Goal: Information Seeking & Learning: Find specific fact

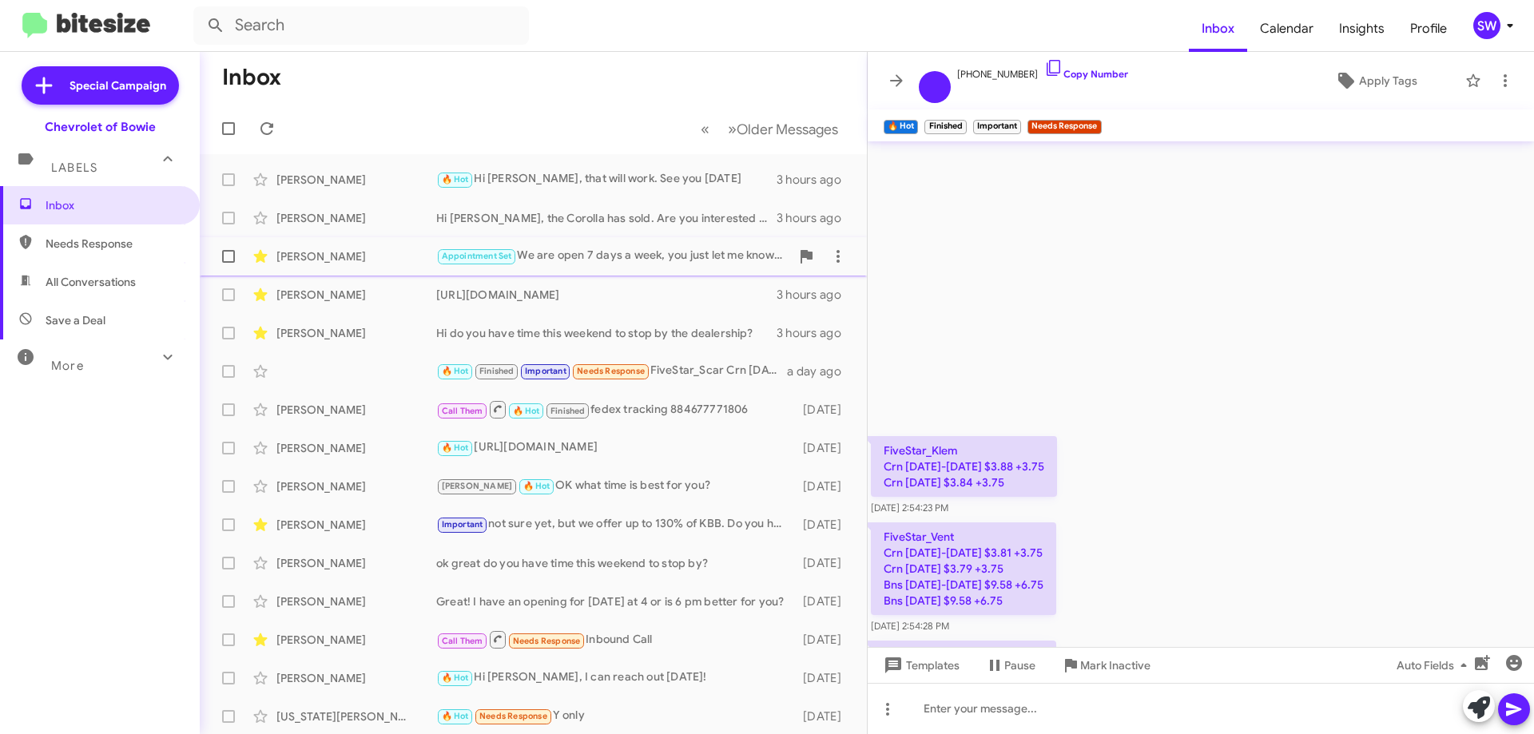
scroll to position [19219, 0]
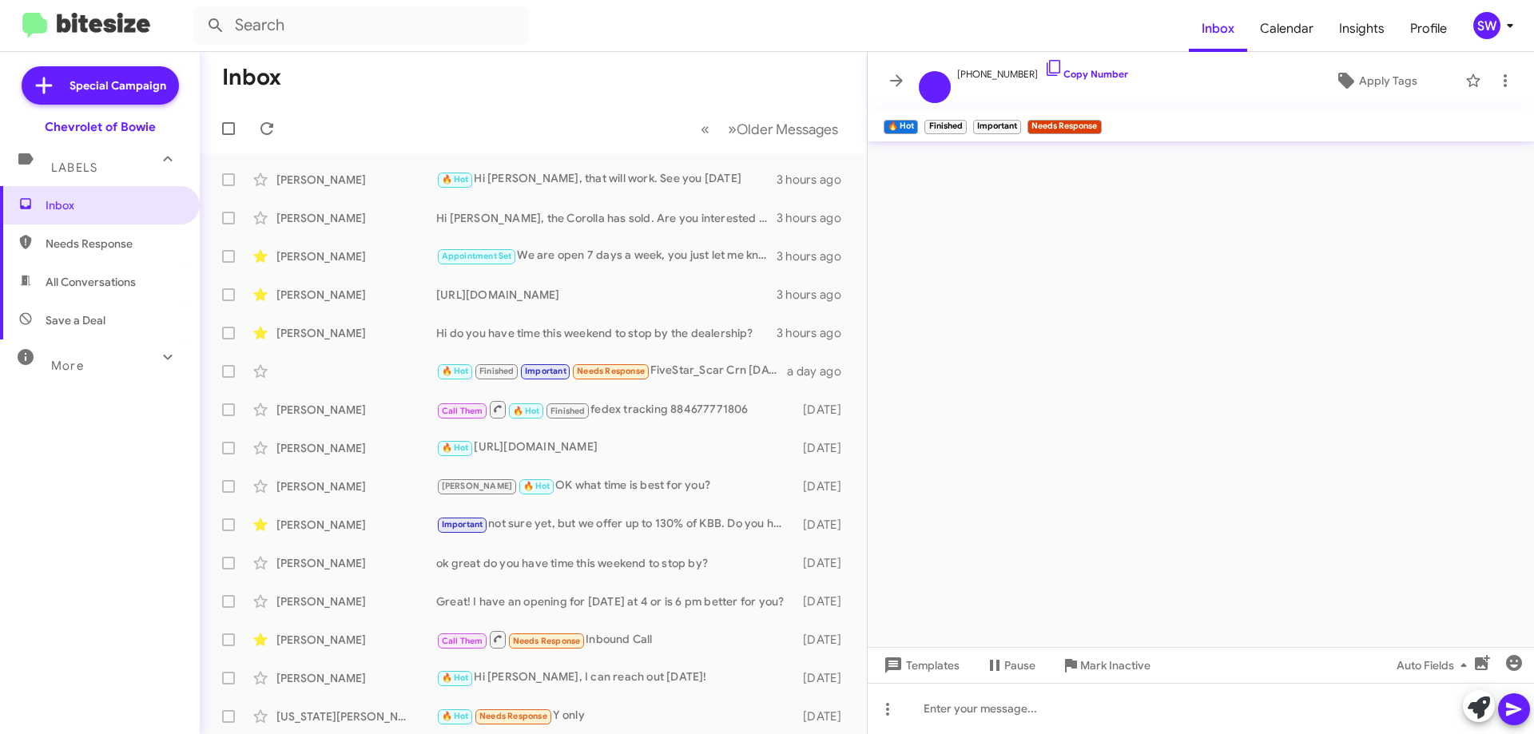
drag, startPoint x: 66, startPoint y: 239, endPoint x: 82, endPoint y: 237, distance: 16.2
click at [67, 240] on span "Needs Response" at bounding box center [114, 244] width 136 height 16
type input "in:needs-response"
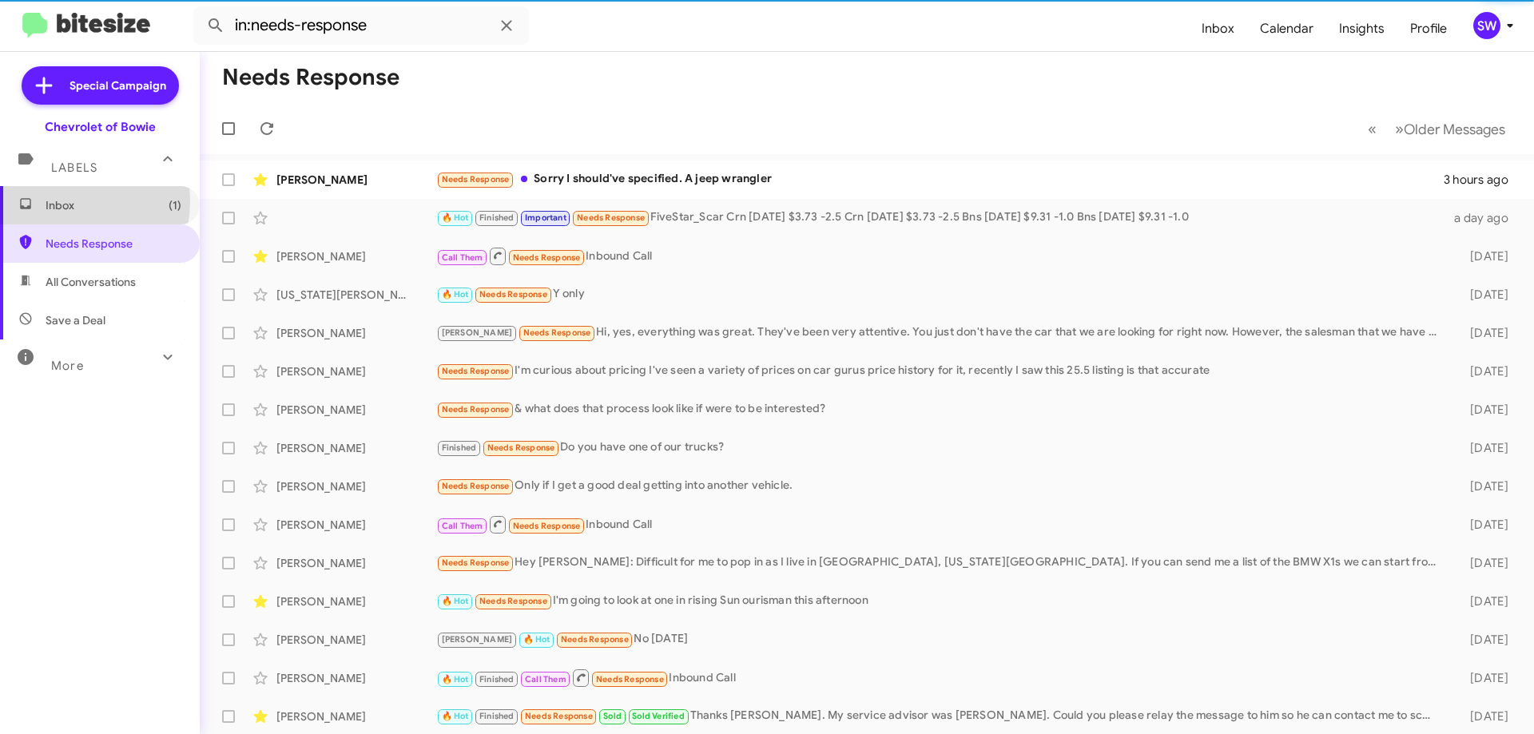
drag, startPoint x: 55, startPoint y: 201, endPoint x: 162, endPoint y: 162, distance: 114.0
click at [56, 201] on span "Inbox (1)" at bounding box center [114, 205] width 136 height 16
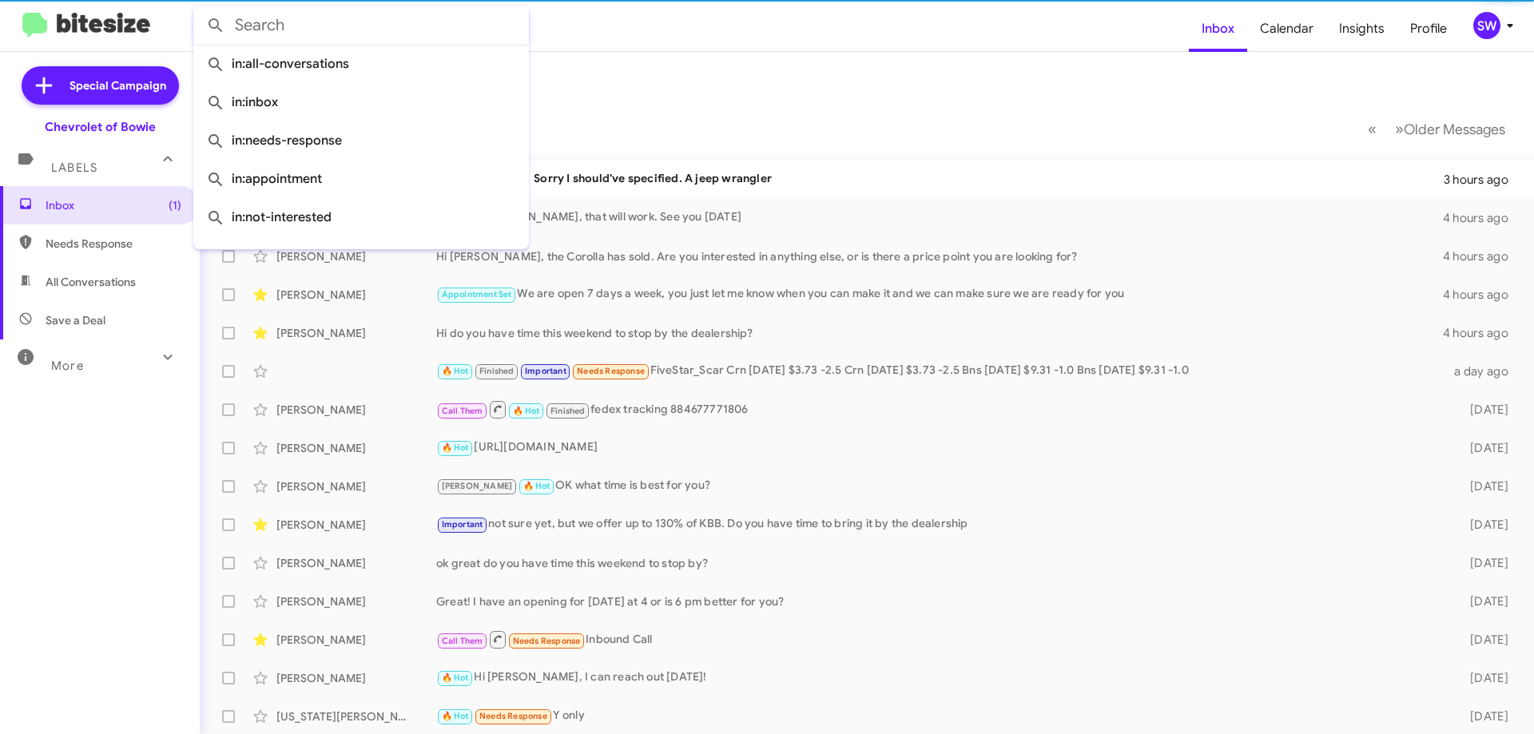
click at [312, 28] on input "text" at bounding box center [361, 25] width 336 height 38
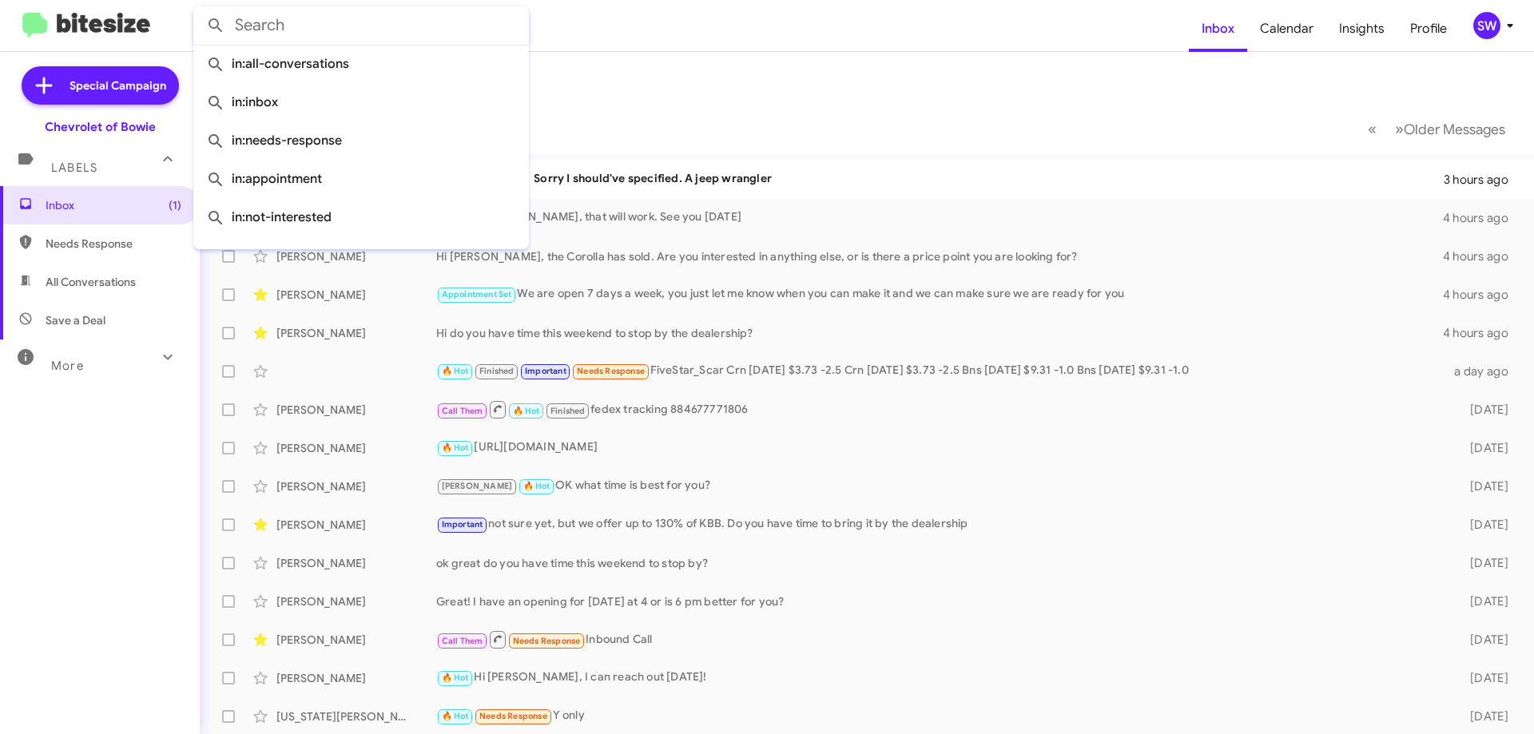
paste input "[PHONE_NUMBER]"
click at [200, 10] on button at bounding box center [216, 26] width 32 height 32
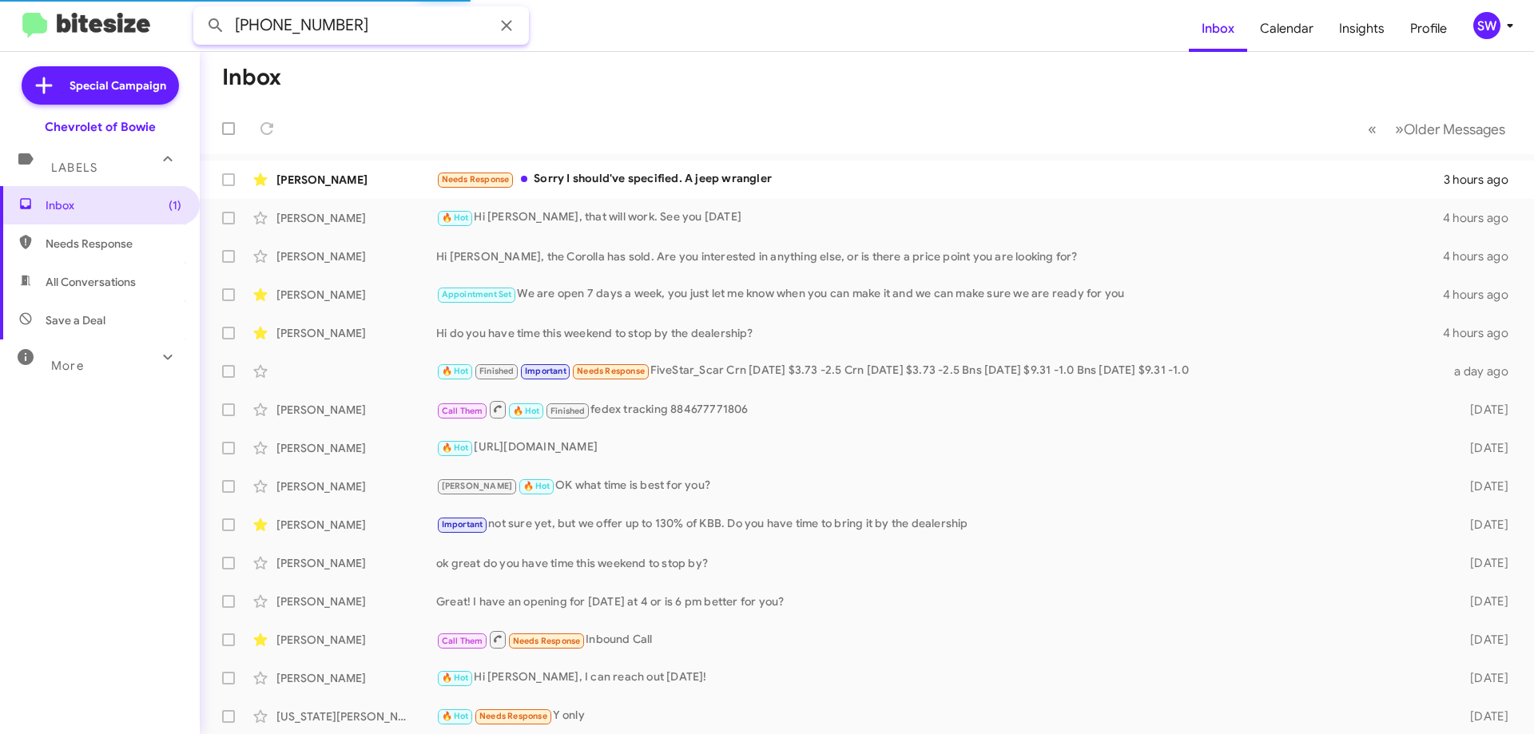
click at [200, 10] on button at bounding box center [216, 26] width 32 height 32
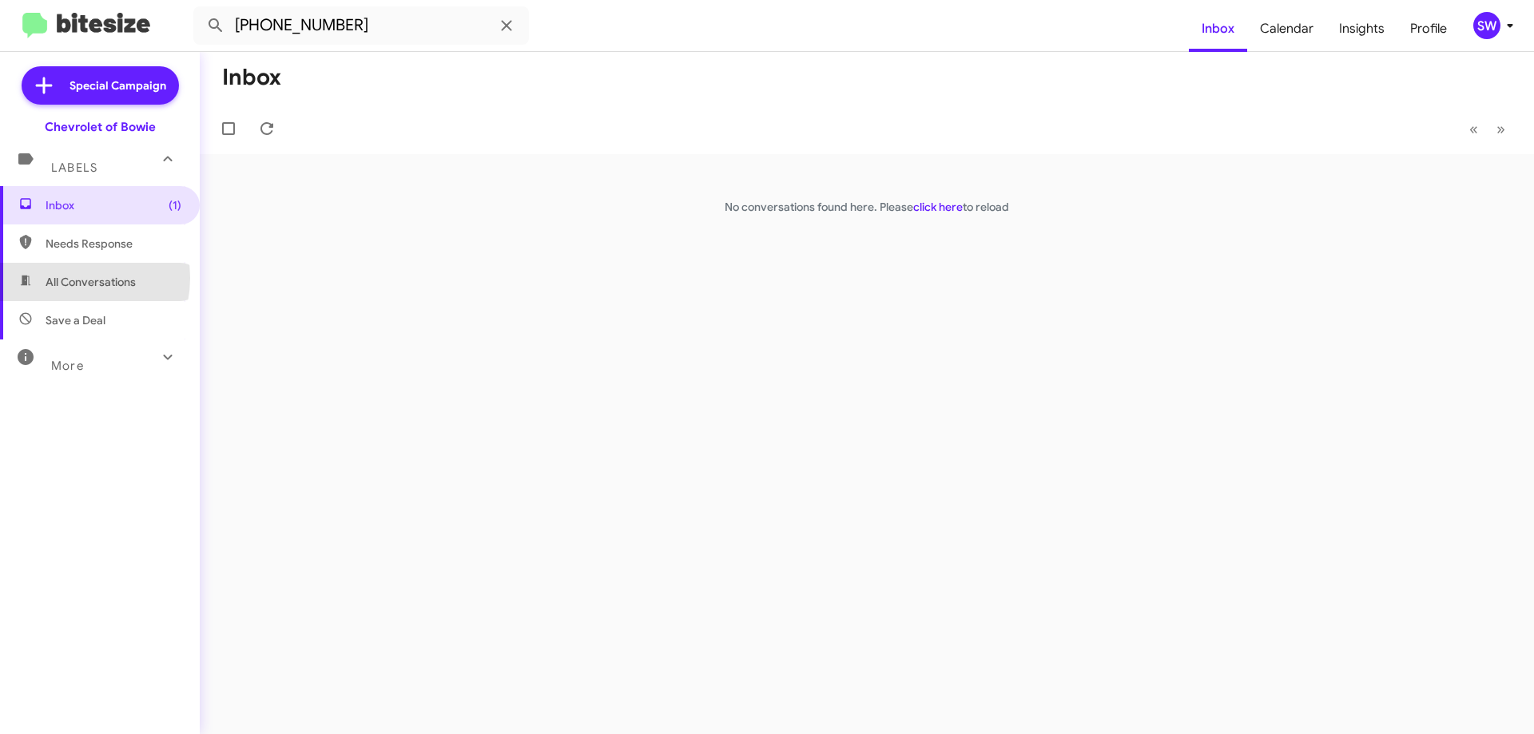
click at [67, 279] on span "All Conversations" at bounding box center [91, 282] width 90 height 16
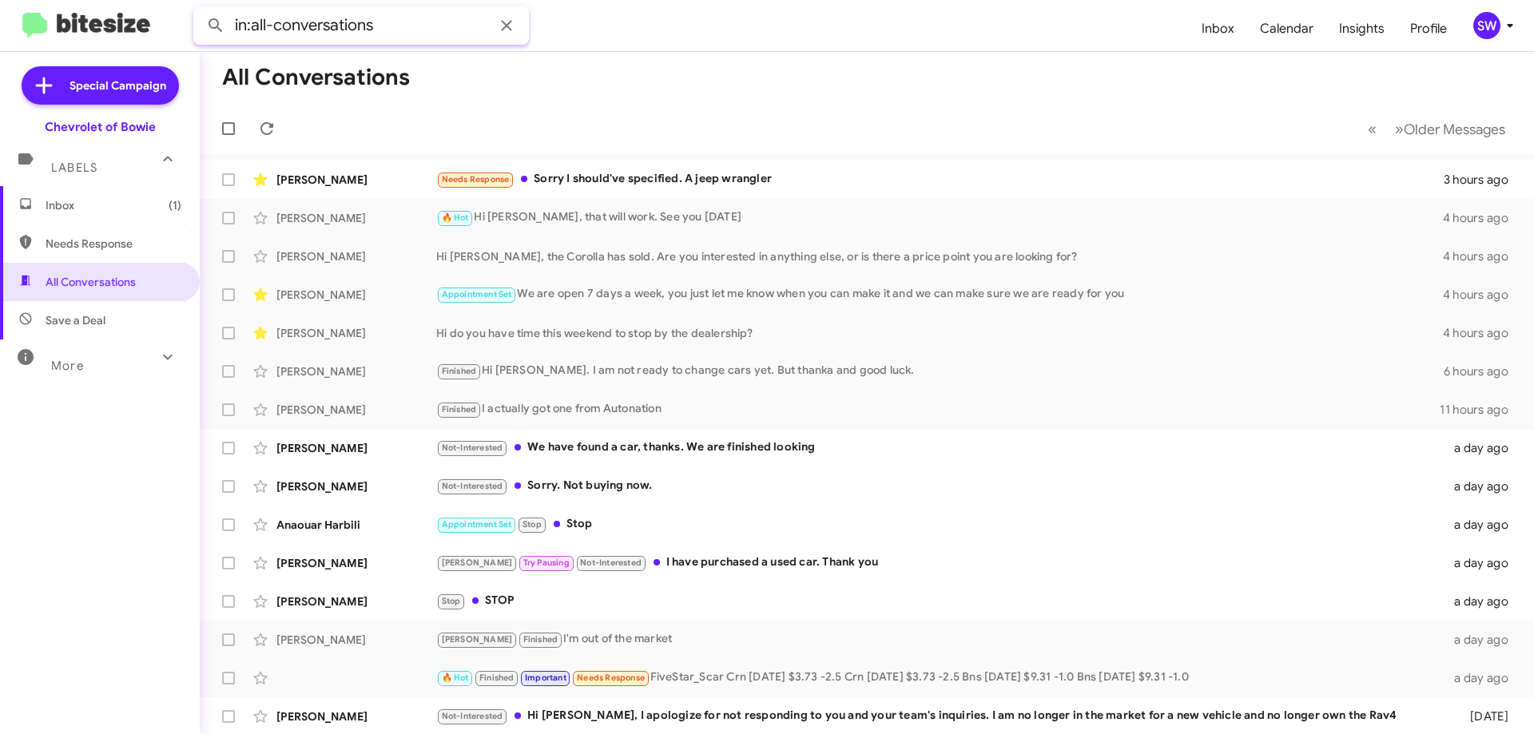
paste input "[PHONE_NUMBER]"
type input "in:all-conversations [PHONE_NUMBER]"
click at [200, 10] on button at bounding box center [216, 26] width 32 height 32
